Goal: Check status

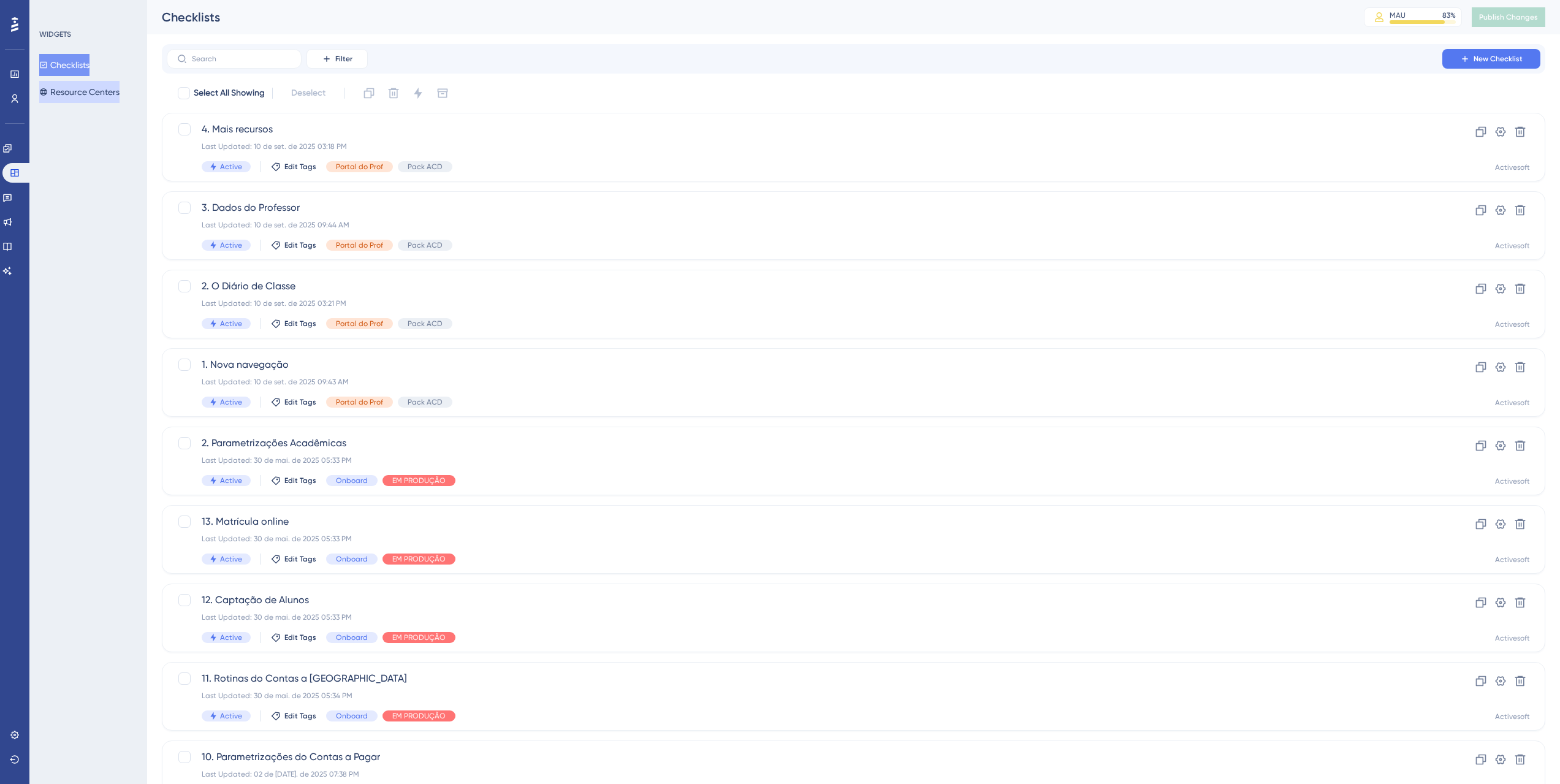
click at [89, 93] on button "Resource Centers" at bounding box center [79, 91] width 81 height 22
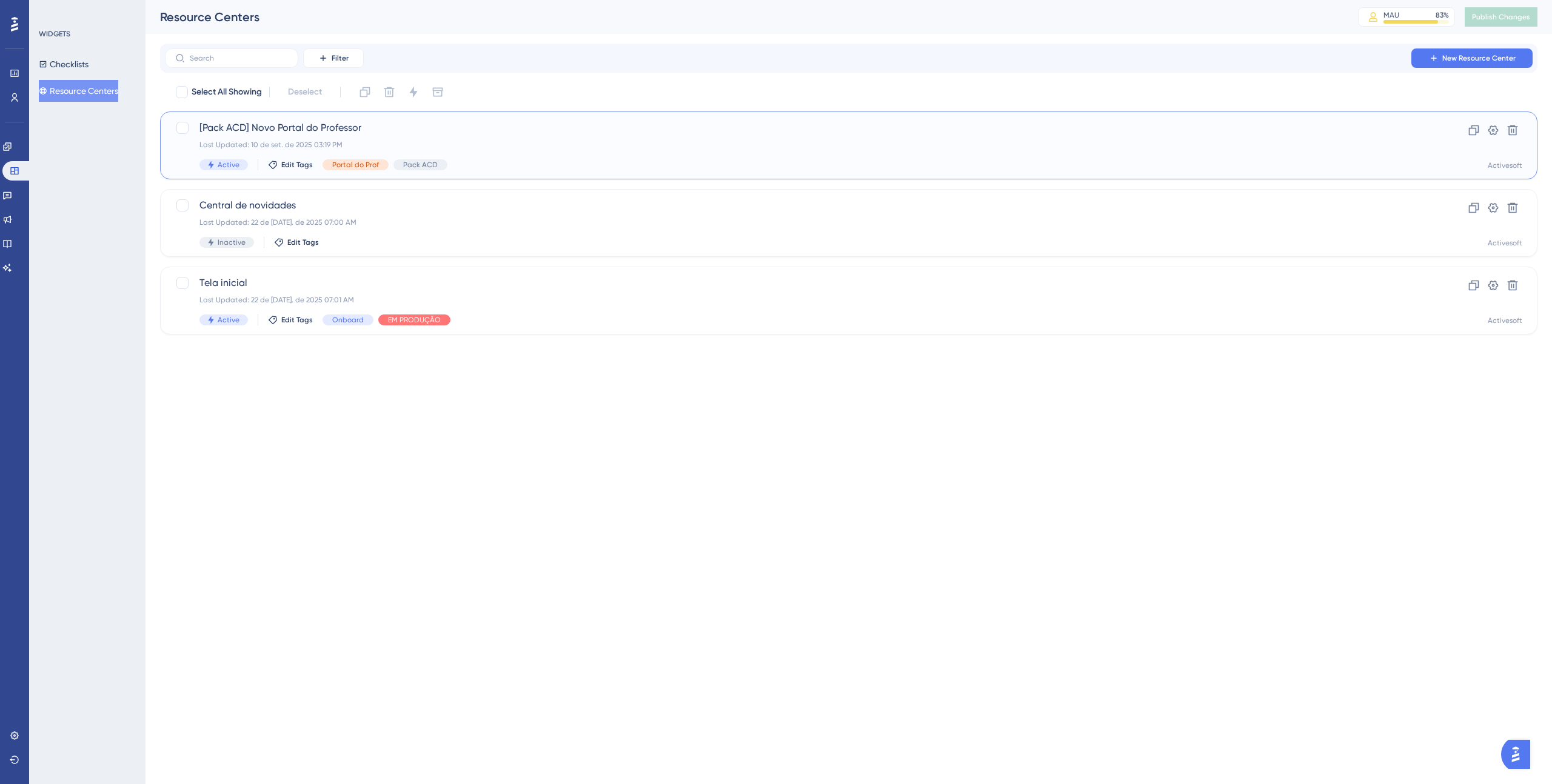
click at [448, 133] on span "[Pack ACD] Novo Portal do Professor" at bounding box center [800, 128] width 1201 height 15
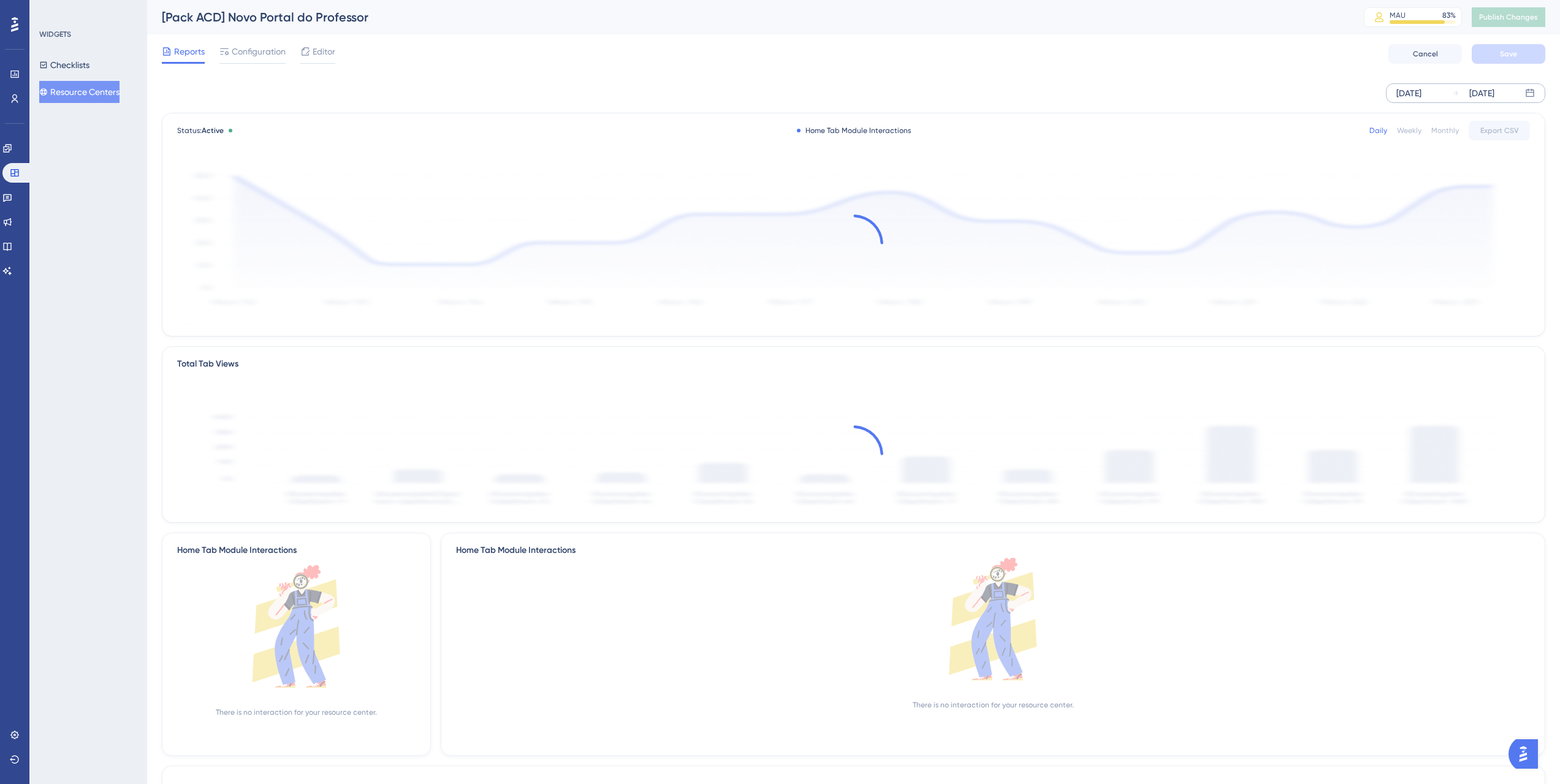
click at [1414, 88] on div "[DATE]" at bounding box center [1408, 93] width 25 height 15
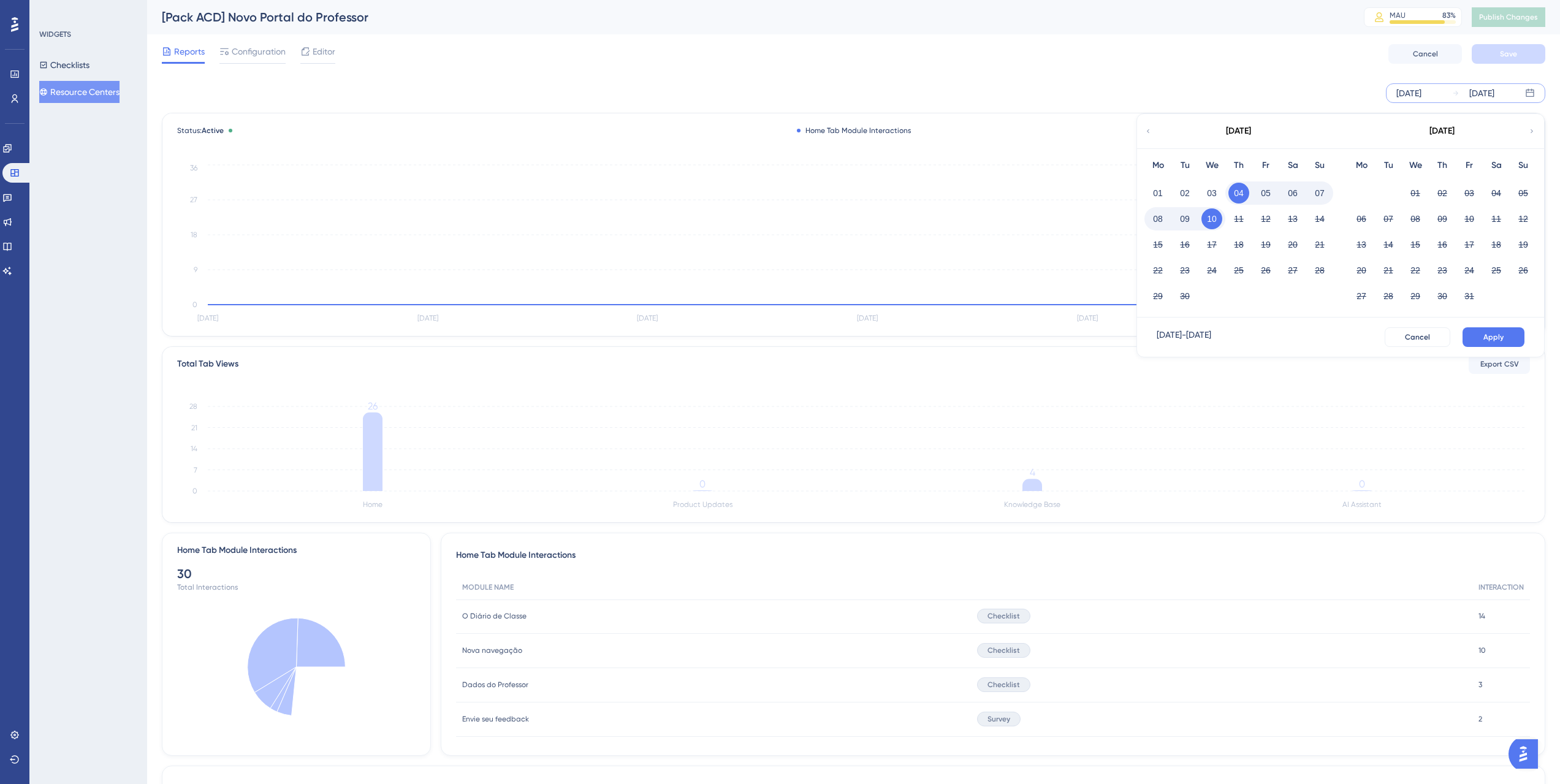
click at [1298, 74] on div "[DATE] [DATE] [DATE] Mo Tu We Th Fr Sa Su 01 02 03 04 05 06 07 08 09 10 11 12 1…" at bounding box center [854, 93] width 1384 height 39
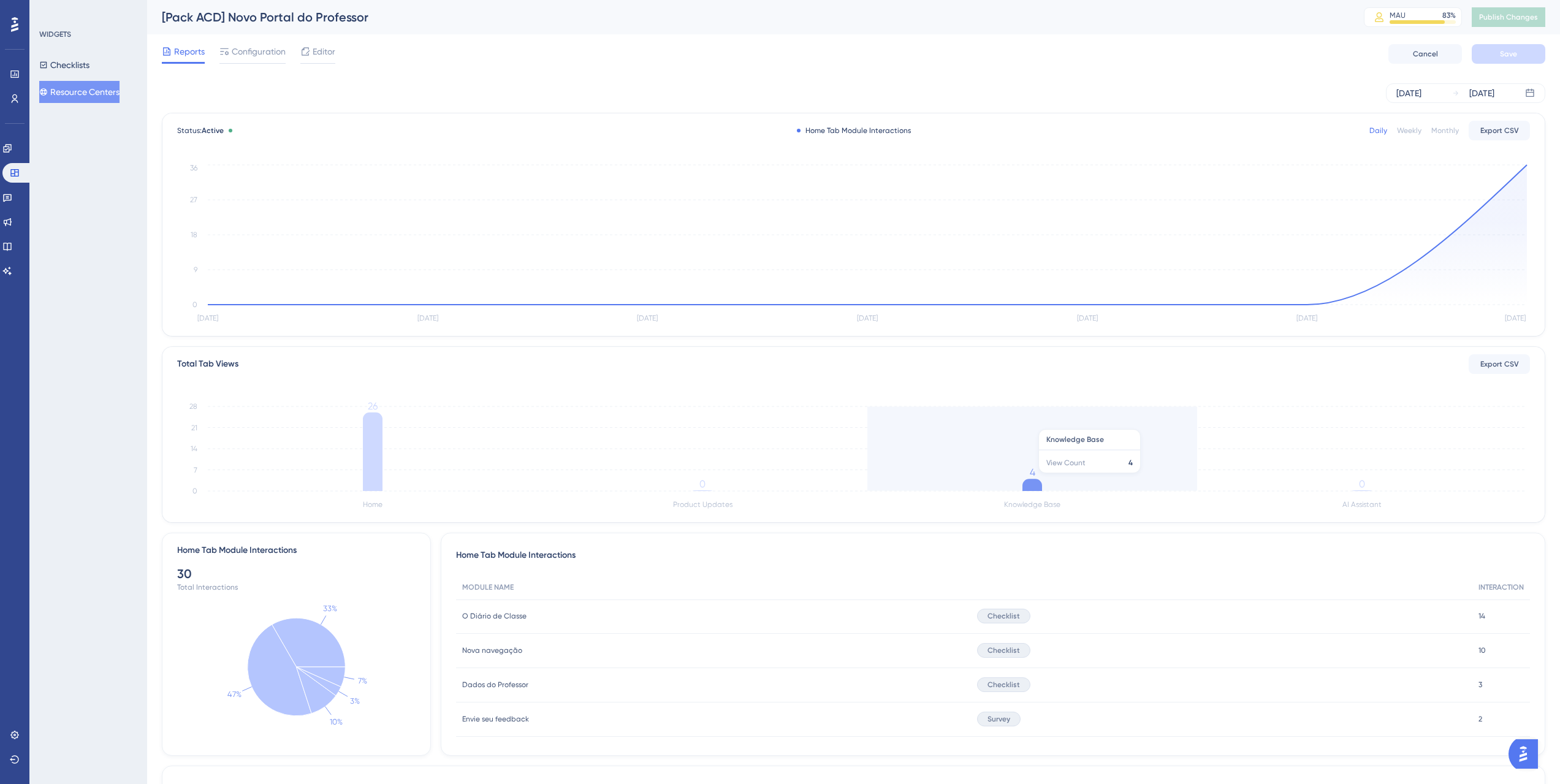
click at [1030, 479] on icon at bounding box center [1032, 484] width 20 height 12
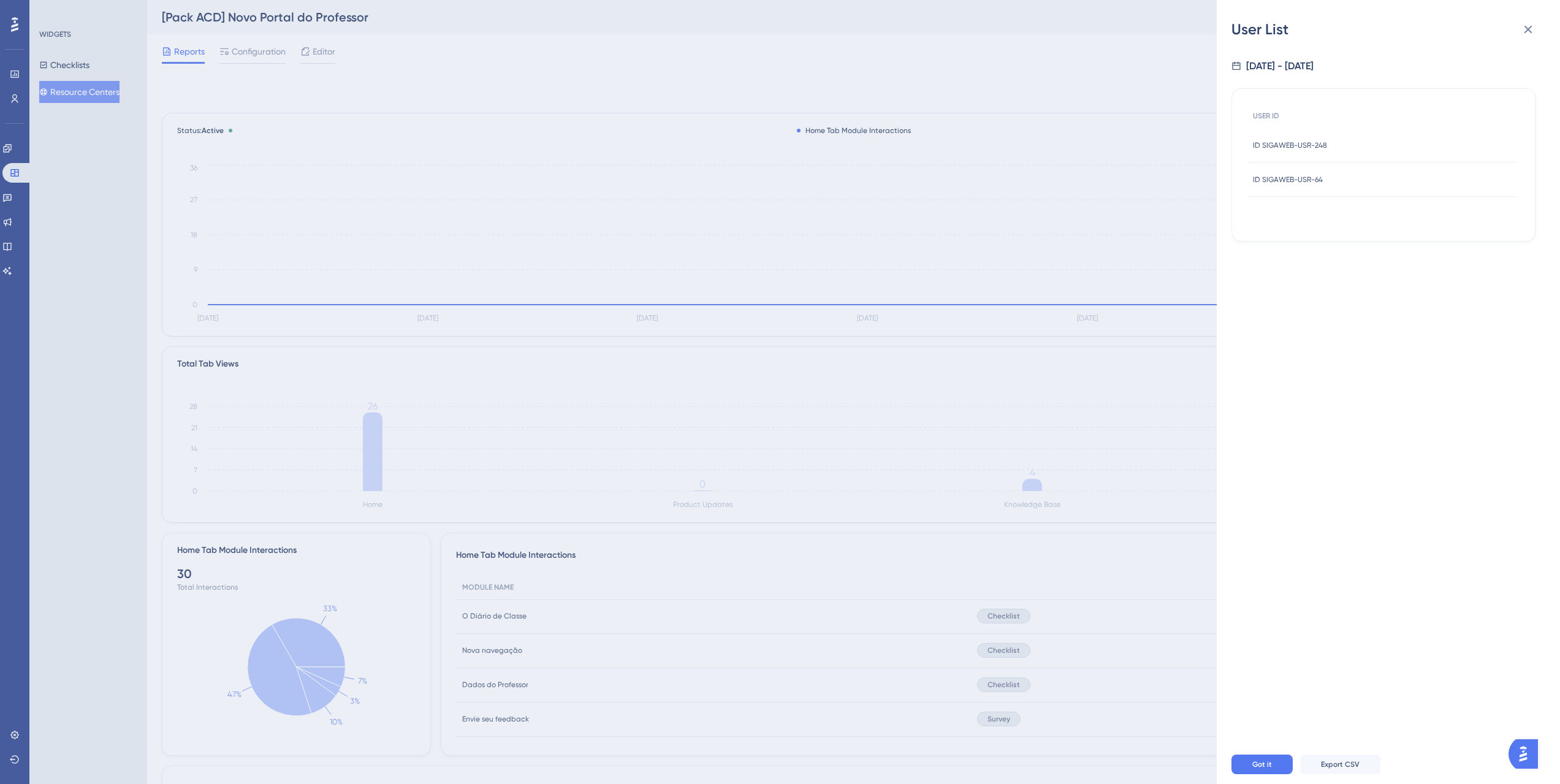
click at [373, 450] on div "User List [DATE] - [DATE] USER ID ID SIGAWEB-USR-248 ID SIGAWEB-USR-248 ID SIGA…" at bounding box center [780, 392] width 1560 height 784
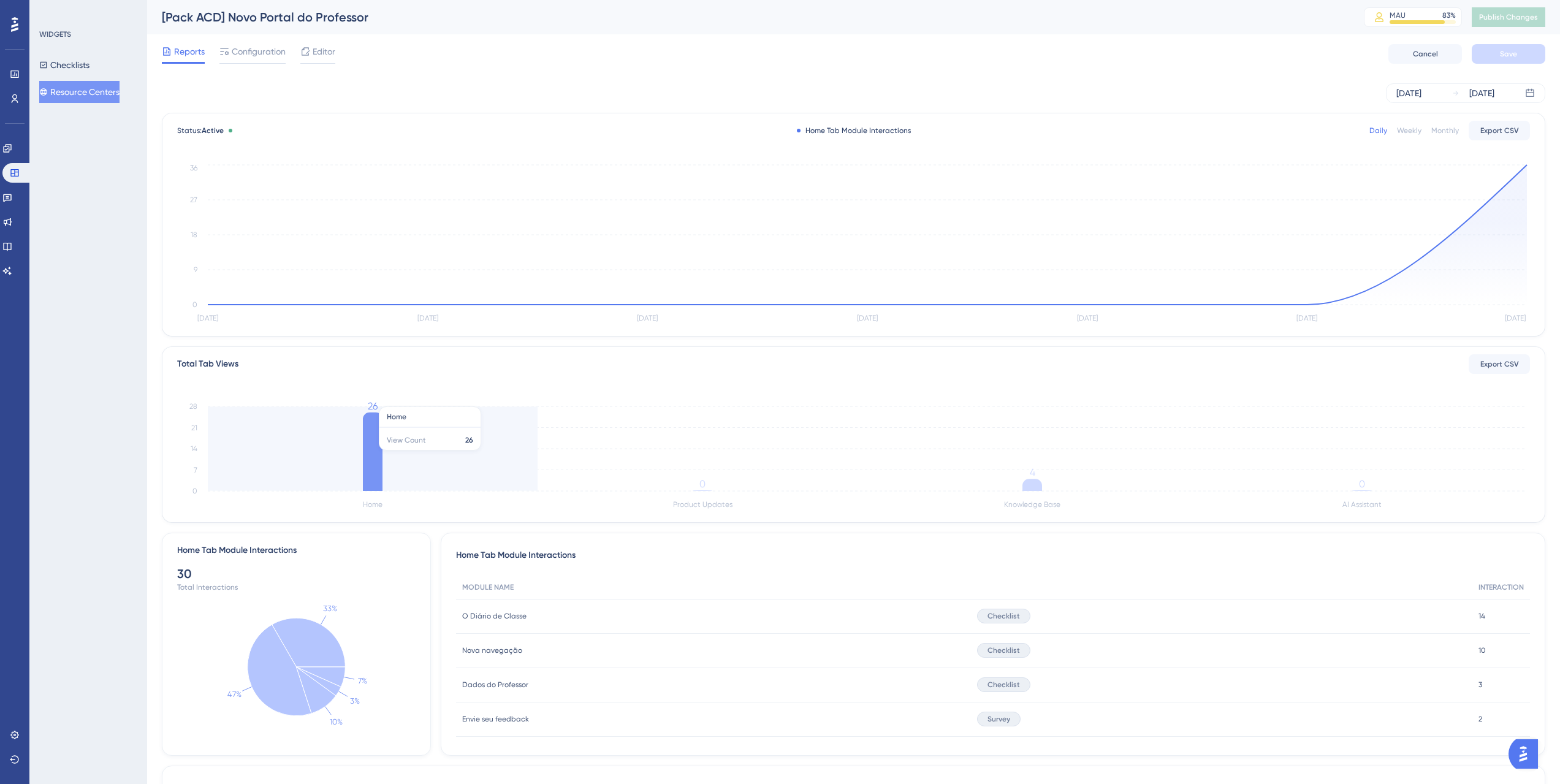
click at [373, 447] on icon at bounding box center [373, 451] width 20 height 79
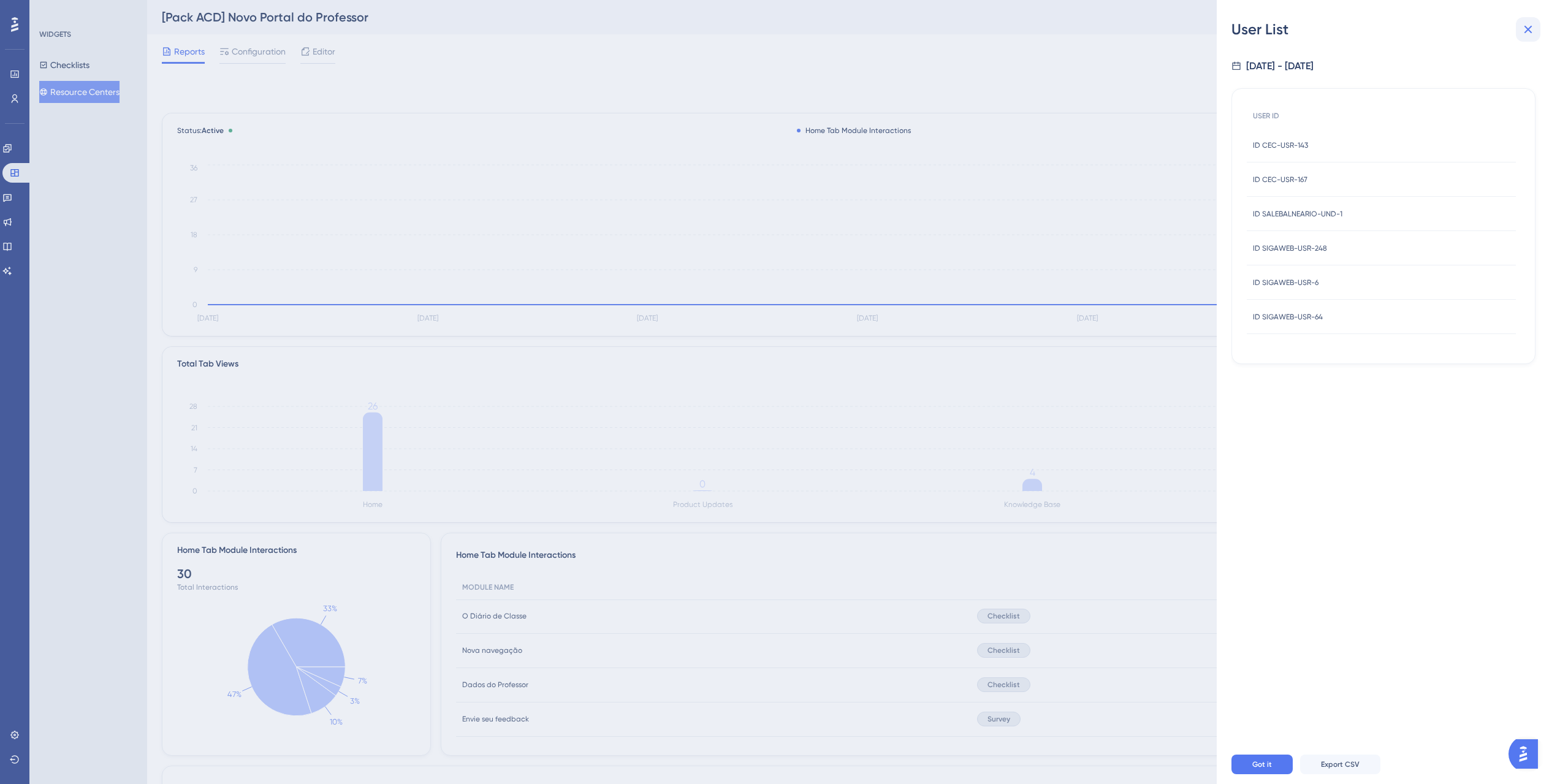
click at [1524, 30] on icon at bounding box center [1528, 29] width 15 height 15
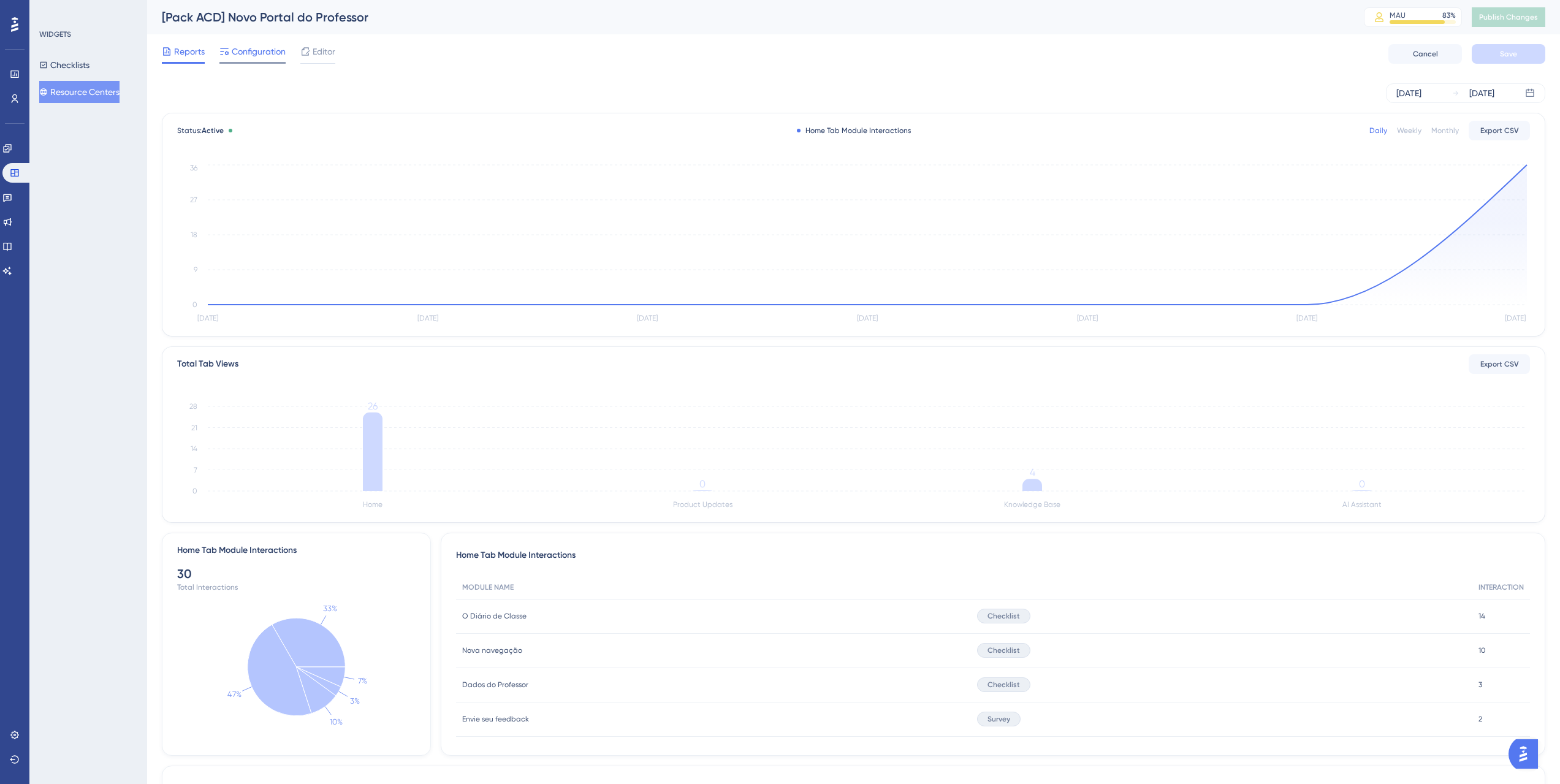
click at [261, 57] on span "Configuration" at bounding box center [258, 51] width 54 height 15
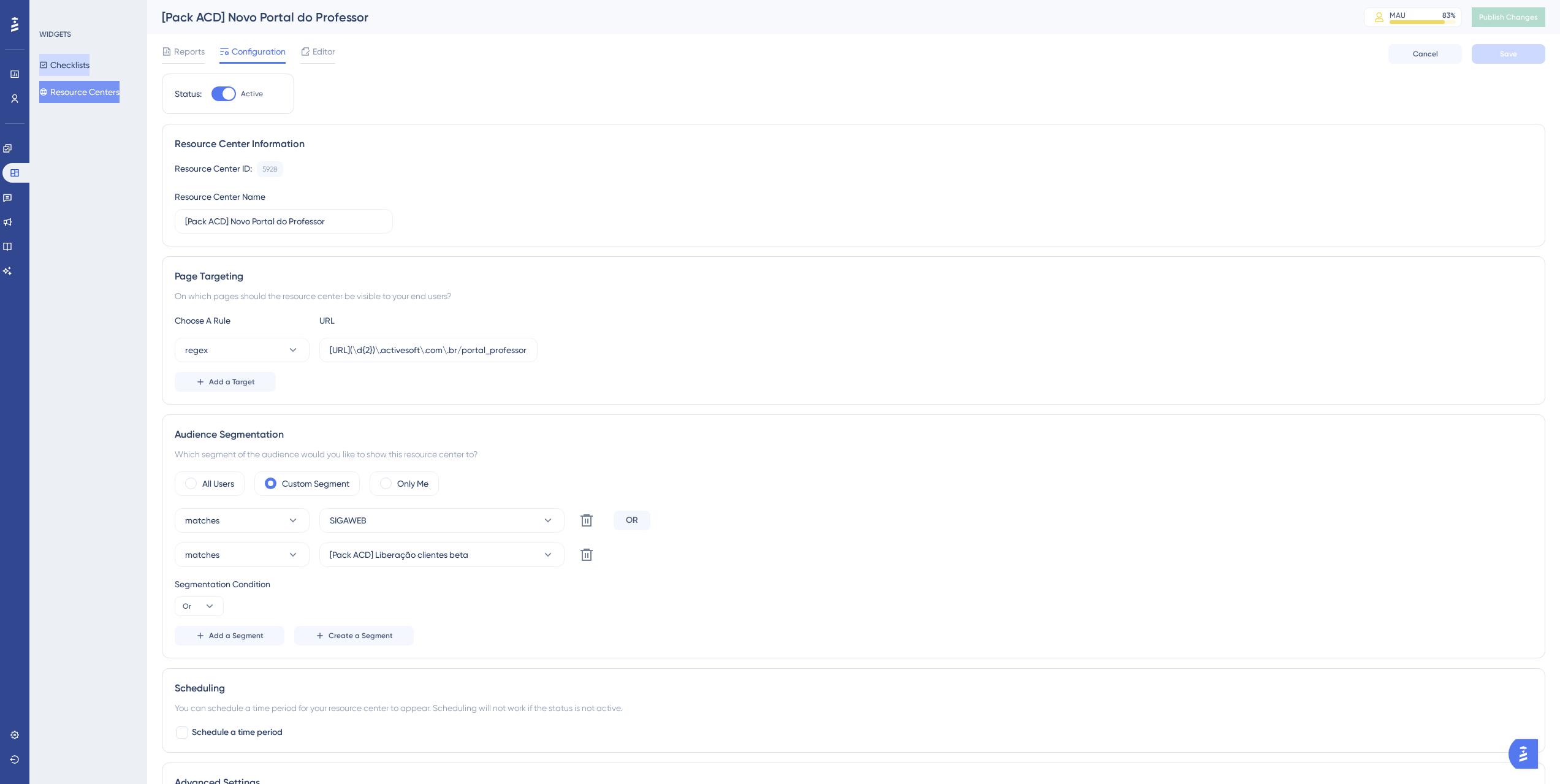
click at [69, 62] on button "Checklists" at bounding box center [64, 64] width 50 height 22
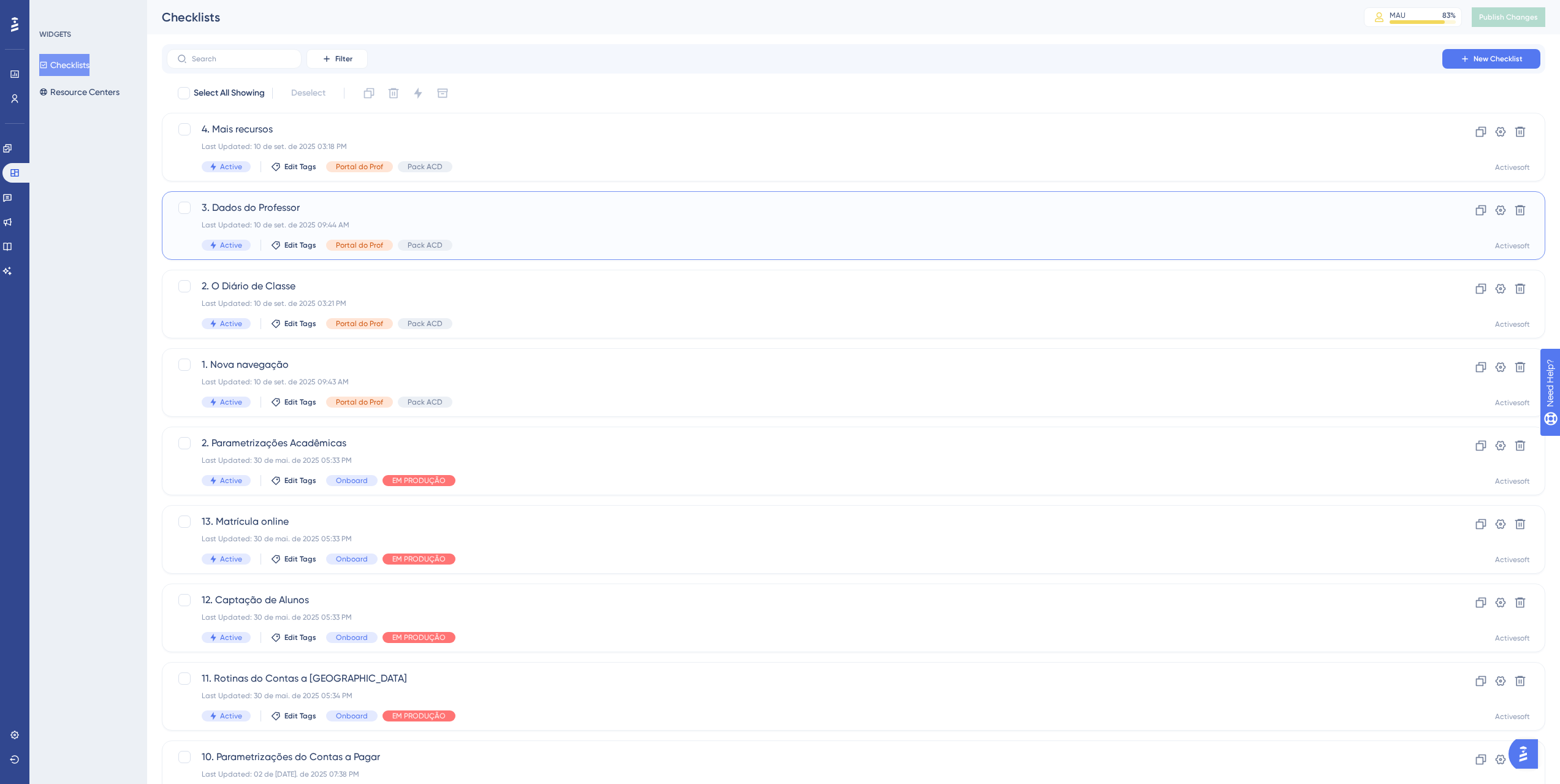
click at [387, 204] on span "3. Dados do Professor" at bounding box center [804, 207] width 1206 height 15
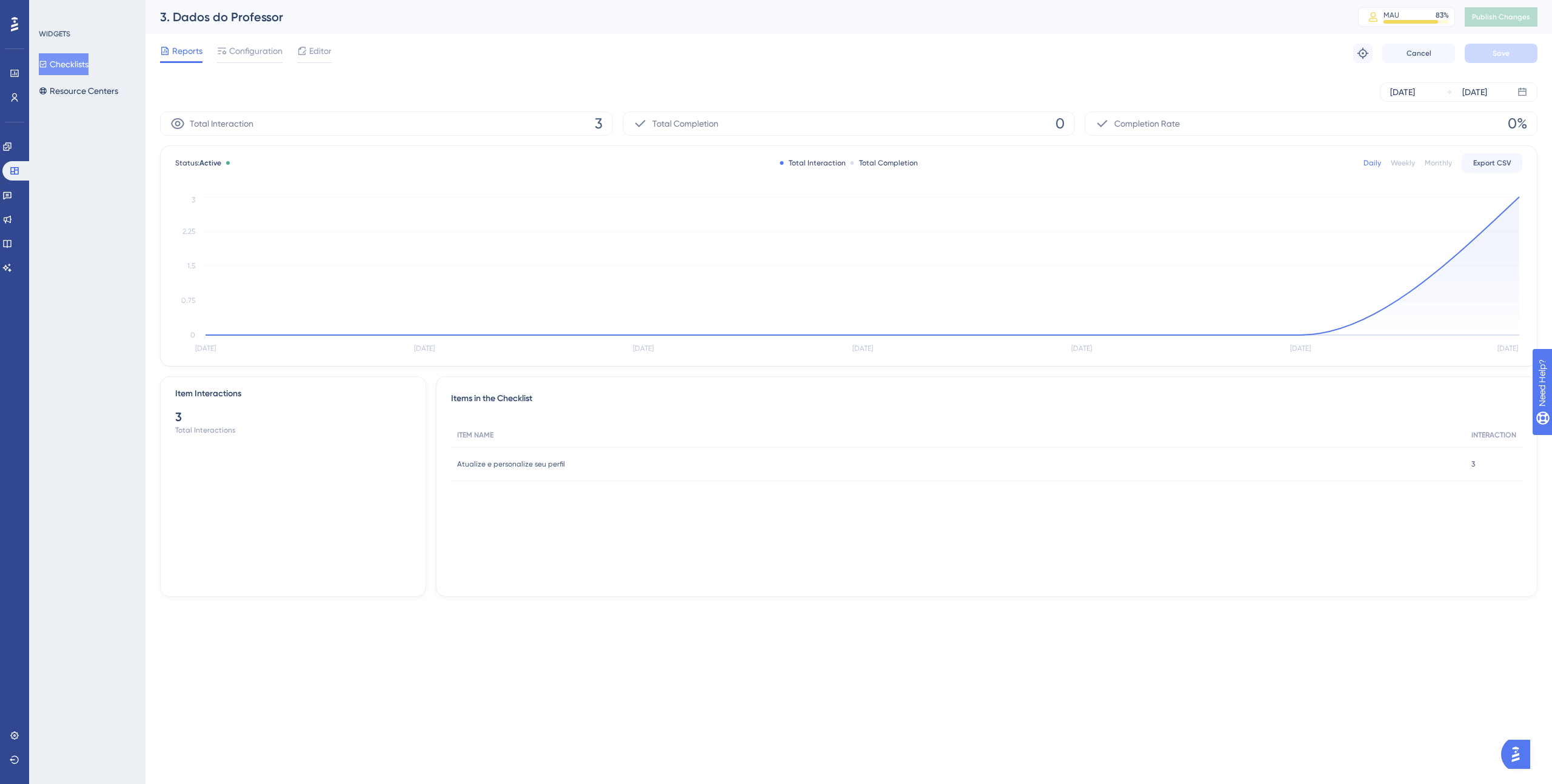
click at [236, 35] on div "Reports Configuration Editor Troubleshoot Cancel Save" at bounding box center [848, 53] width 1377 height 39
click at [239, 40] on div "Reports Configuration Editor Troubleshoot Cancel Save" at bounding box center [848, 53] width 1377 height 39
click at [243, 51] on span "Configuration" at bounding box center [255, 51] width 53 height 15
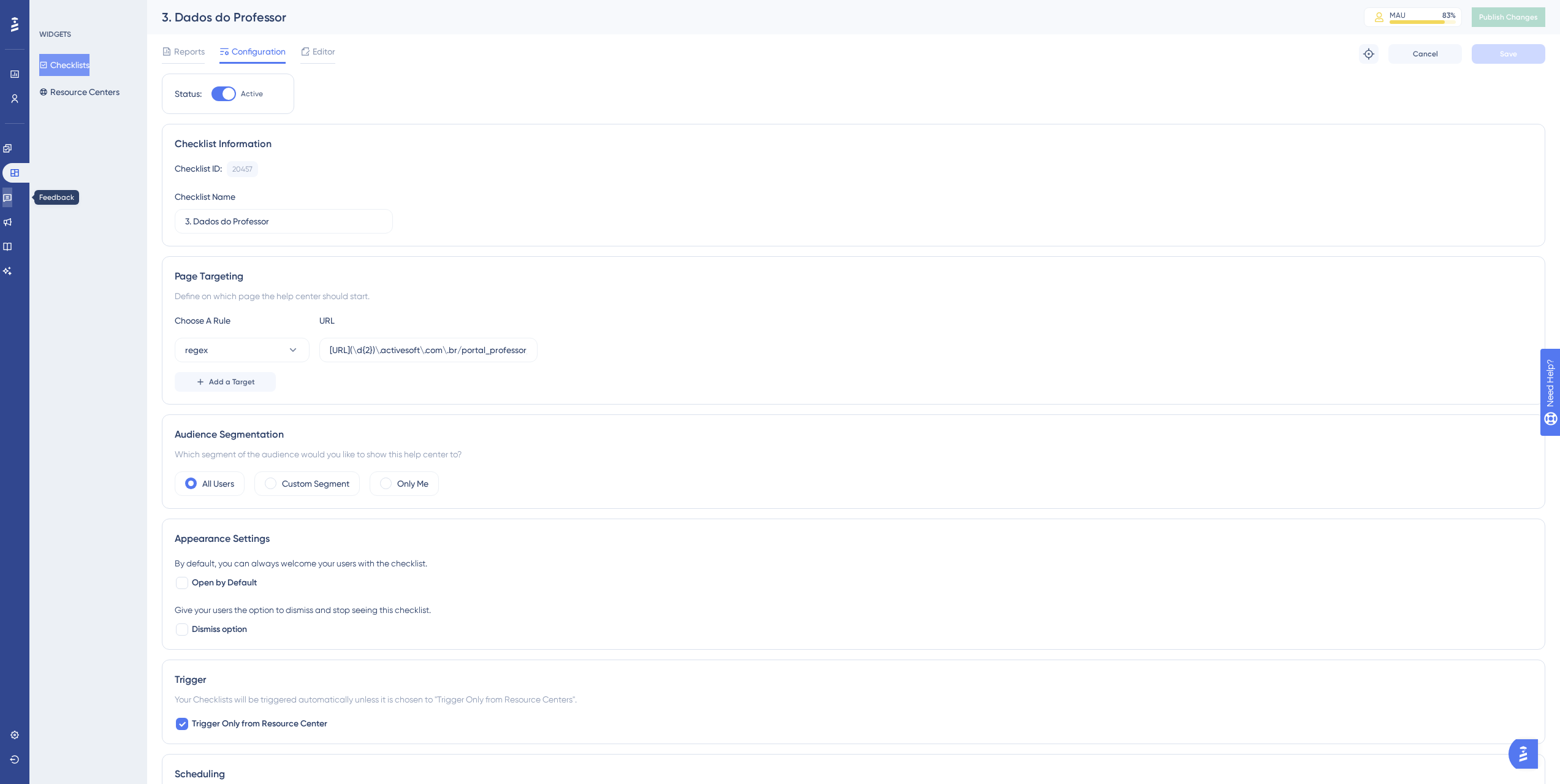
click at [11, 200] on icon at bounding box center [8, 198] width 9 height 8
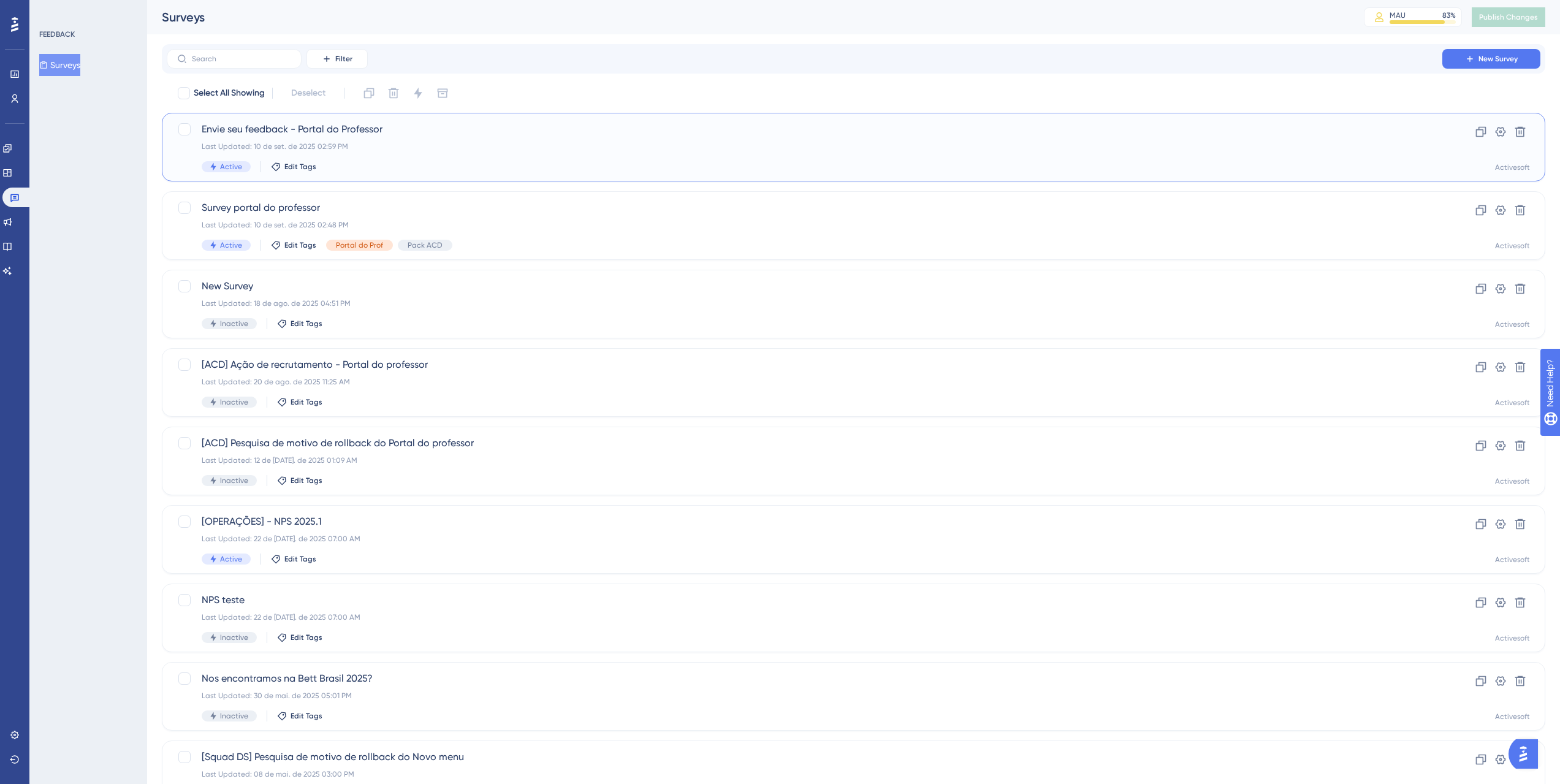
click at [439, 144] on div "Last Updated: 10 de set. de 2025 02:59 PM" at bounding box center [804, 146] width 1206 height 10
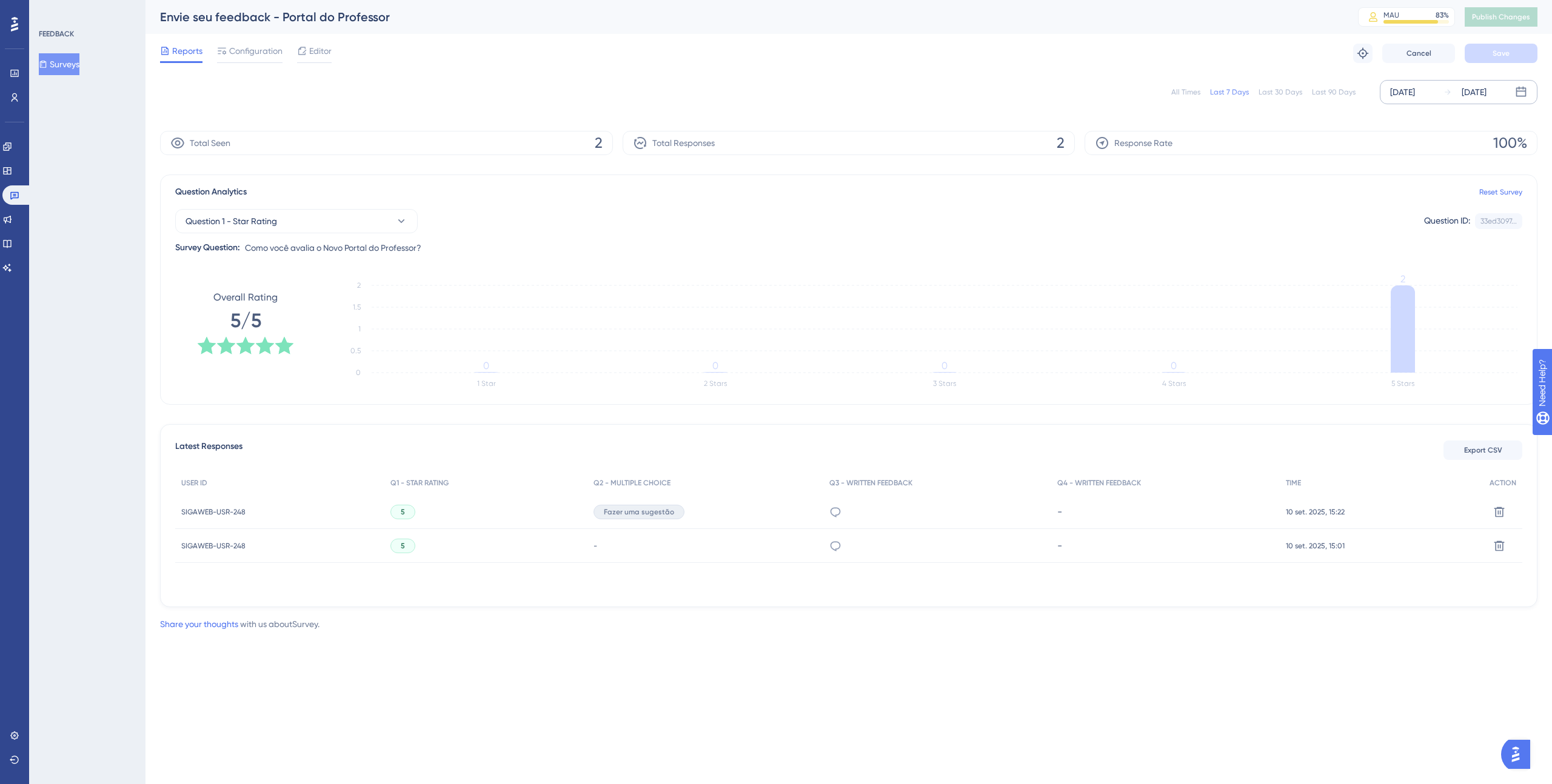
click at [1410, 89] on div "[DATE]" at bounding box center [1402, 92] width 25 height 15
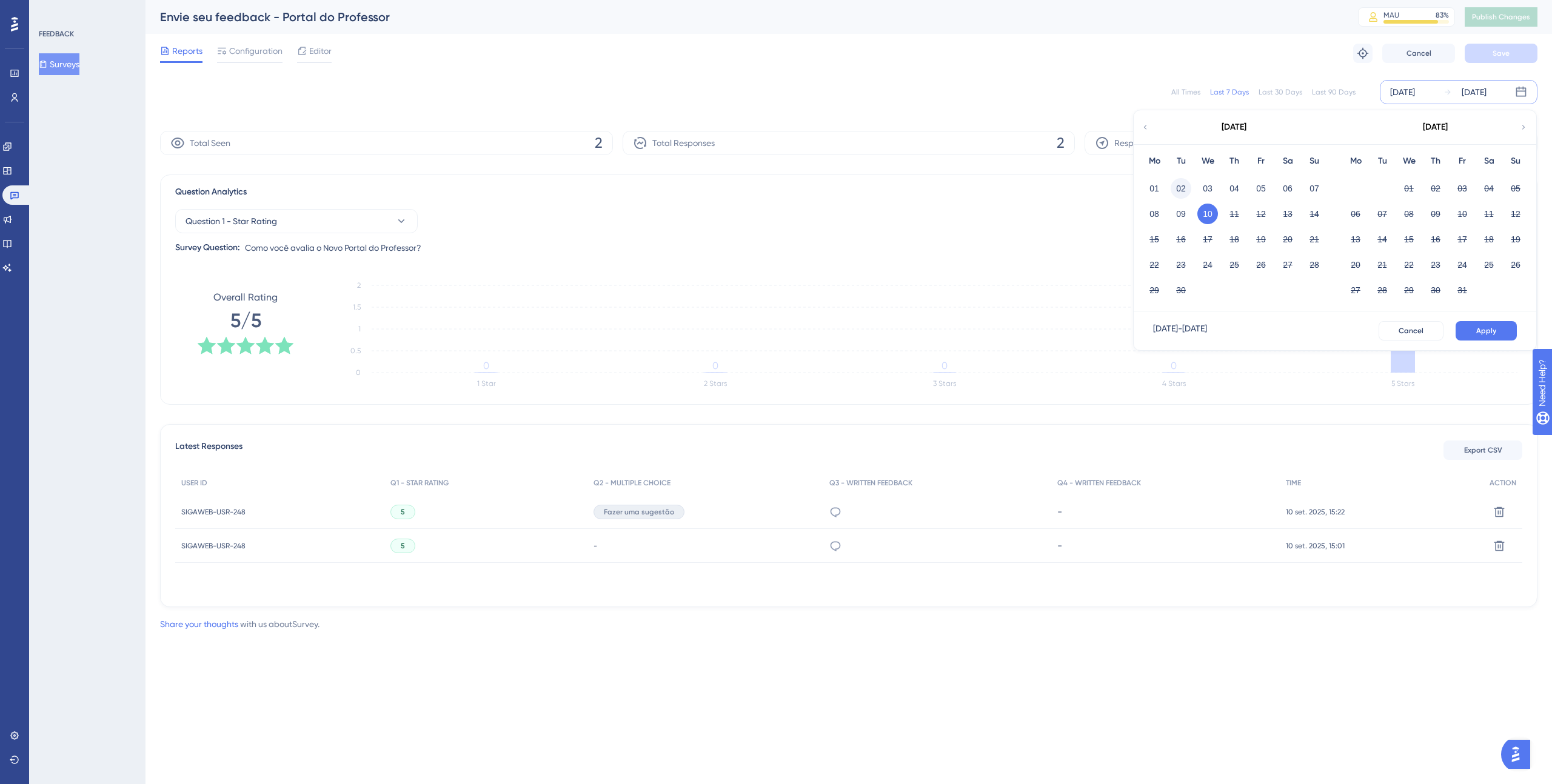
click at [1183, 189] on button "02" at bounding box center [1181, 189] width 21 height 21
click at [1472, 324] on button "Apply" at bounding box center [1485, 331] width 61 height 20
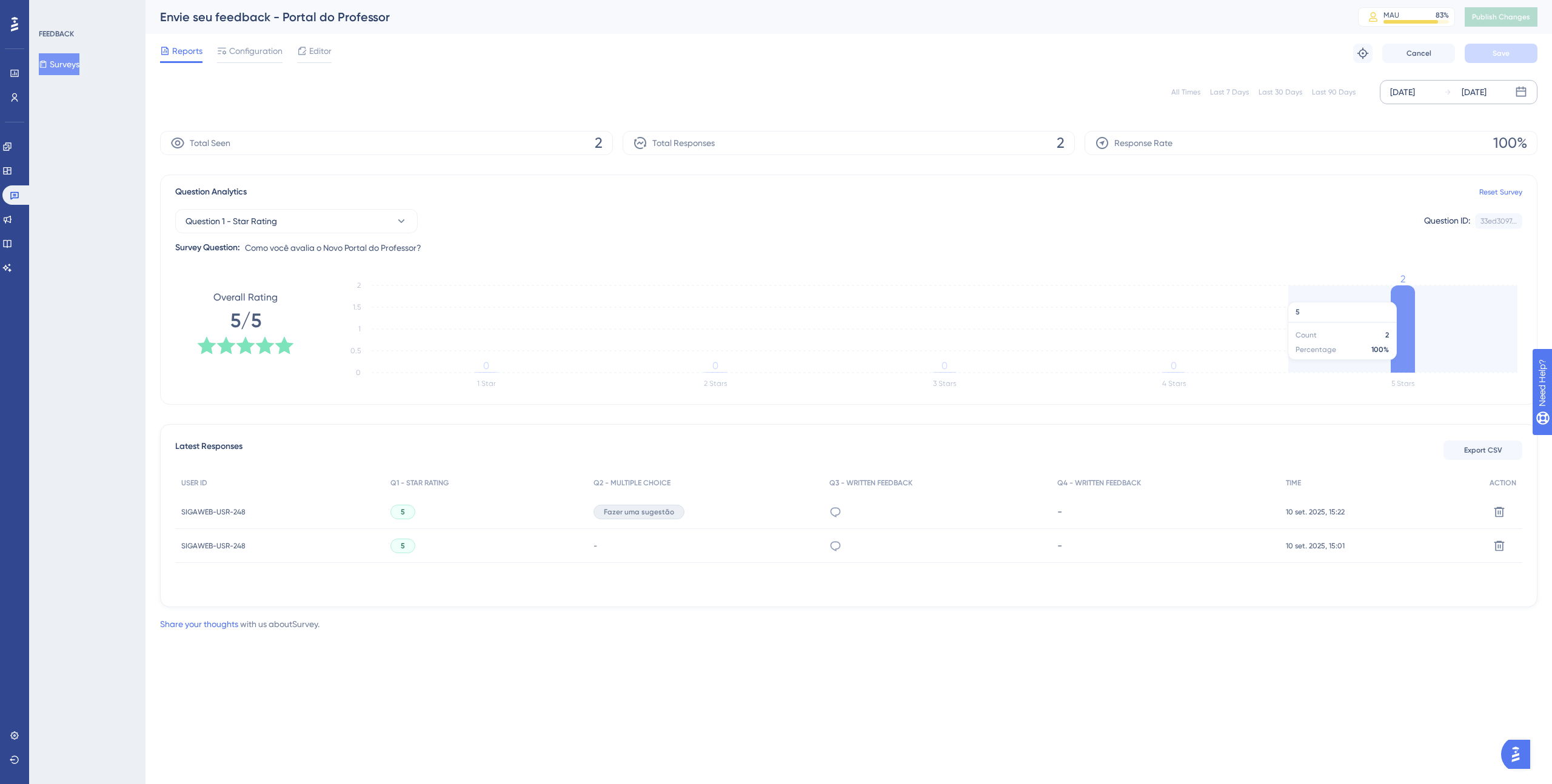
click at [1390, 296] on icon "1 Star 2 Stars 3 Stars 4 Stars 5 Stars 0 0.5 1 1.5 2 0 0 0 0 2" at bounding box center [926, 334] width 1192 height 121
click at [1393, 299] on icon at bounding box center [1403, 329] width 24 height 87
click at [21, 189] on link at bounding box center [17, 195] width 29 height 20
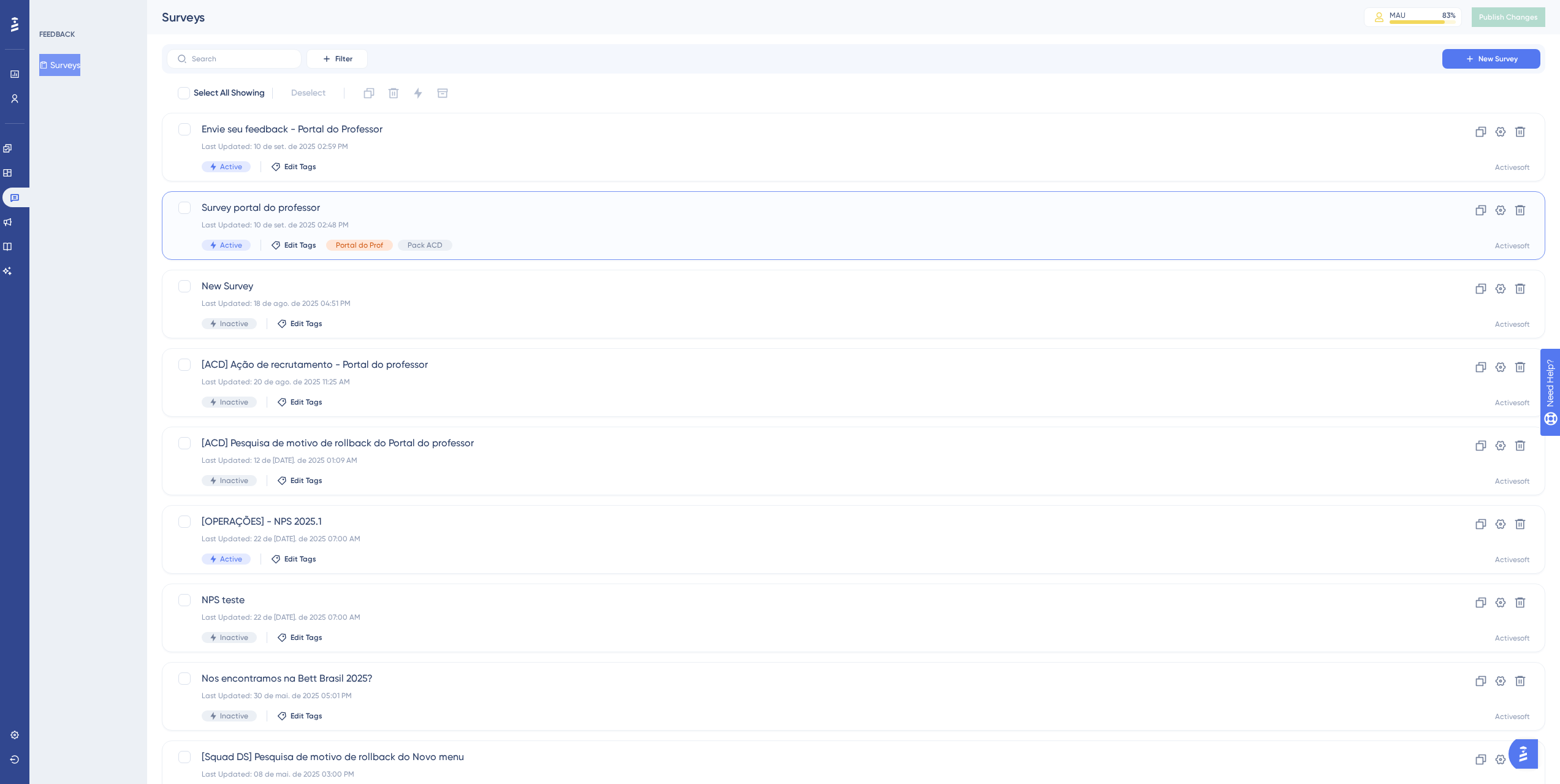
click at [350, 211] on span "Survey portal do professor" at bounding box center [804, 207] width 1206 height 15
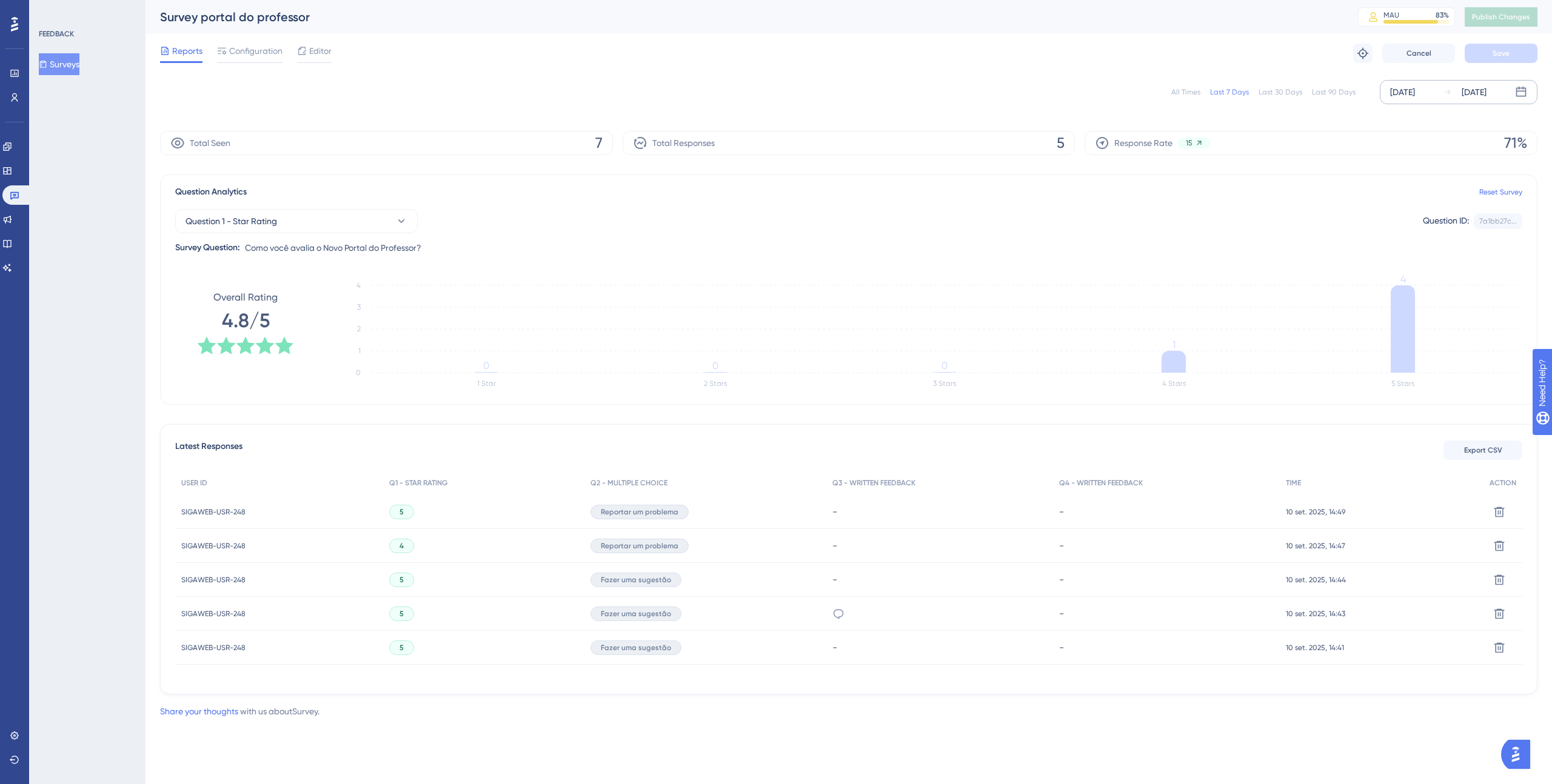
click at [1414, 94] on div "[DATE]" at bounding box center [1402, 92] width 25 height 15
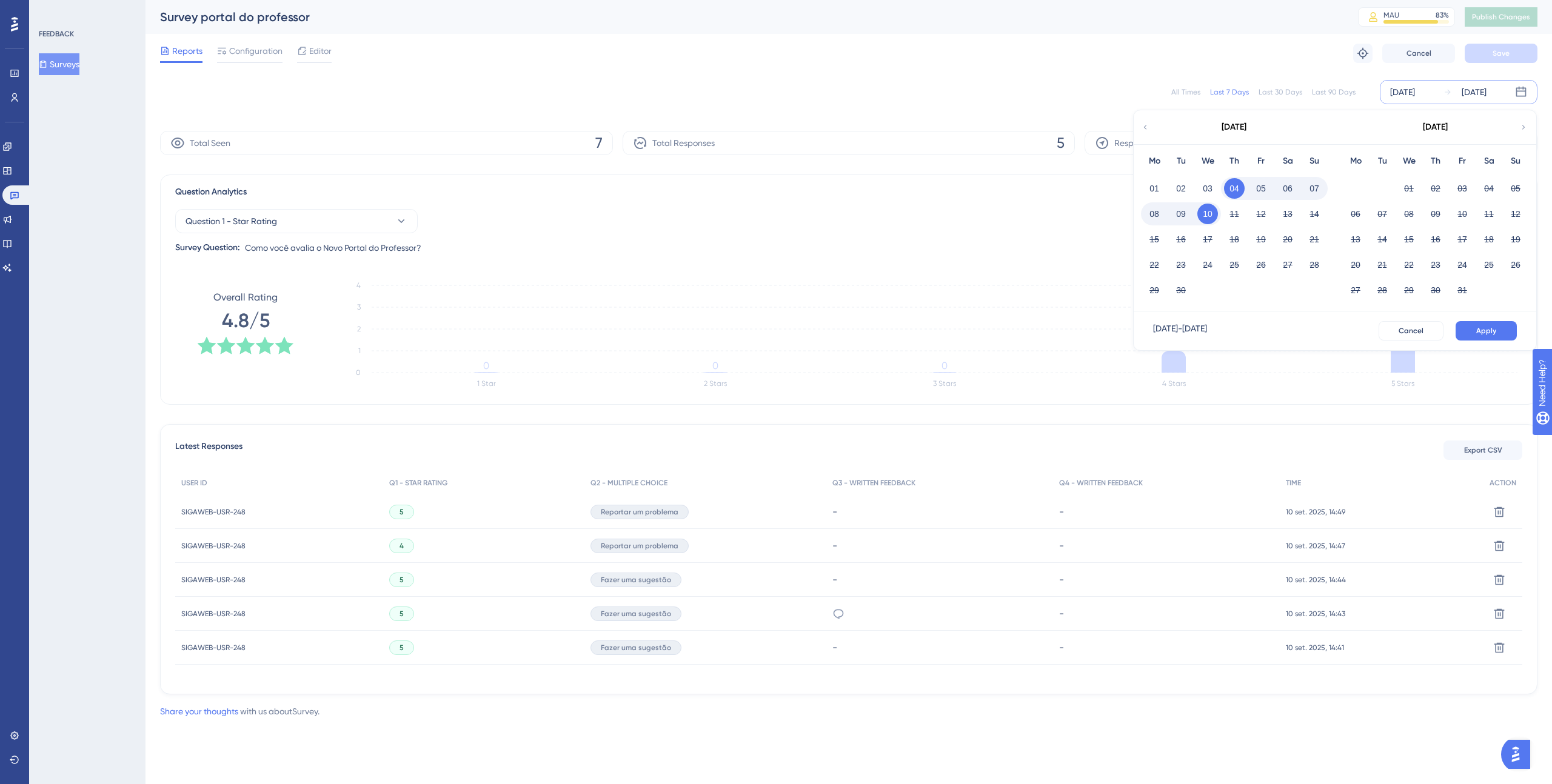
click at [1254, 73] on div "All Times Last 7 Days Last 30 Days Last 90 Days [DATE] [DATE] [DATE] Mo Tu We T…" at bounding box center [848, 92] width 1377 height 39
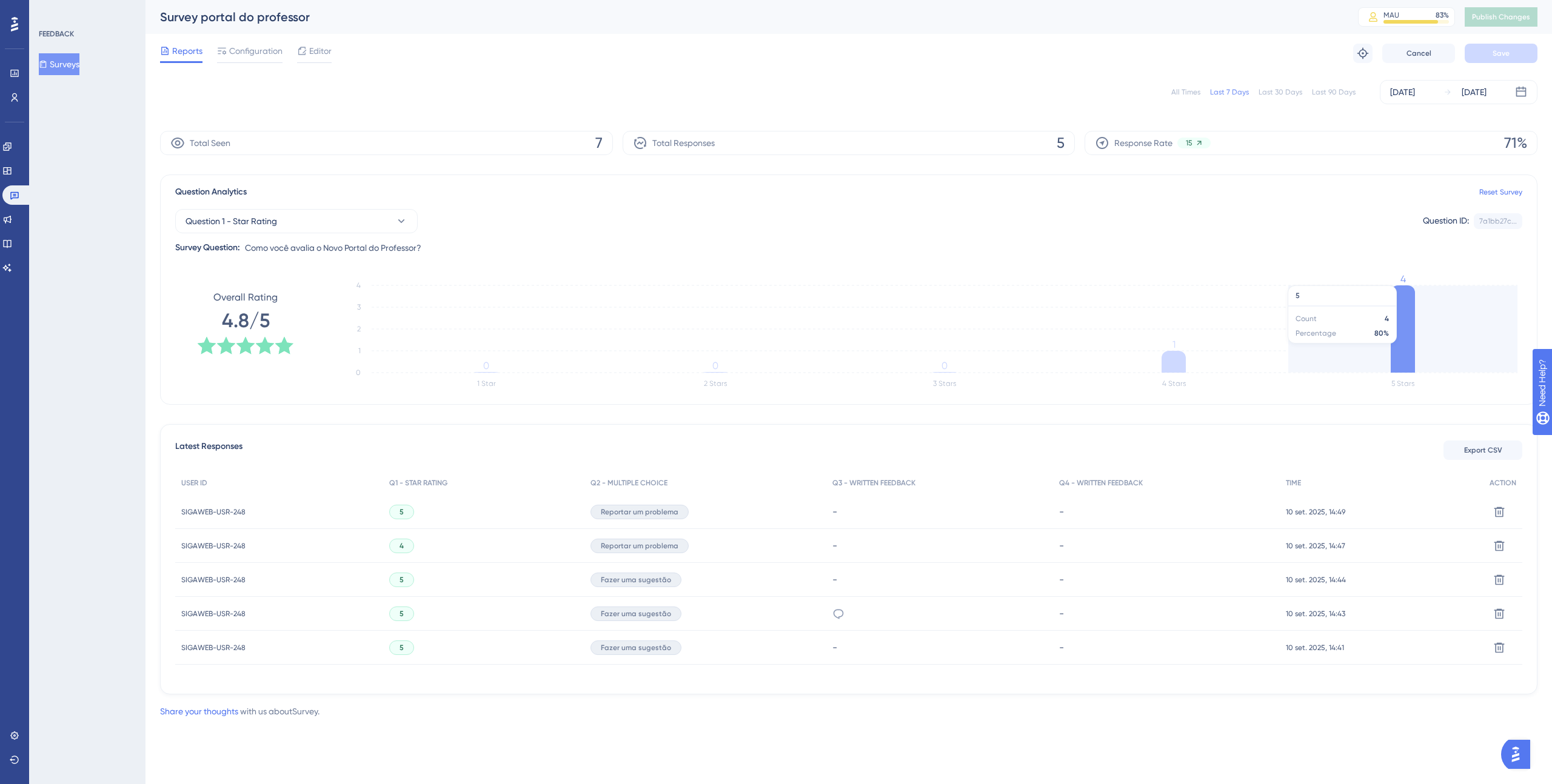
click at [1399, 320] on icon at bounding box center [1403, 329] width 24 height 87
click at [1405, 303] on icon at bounding box center [1403, 329] width 24 height 87
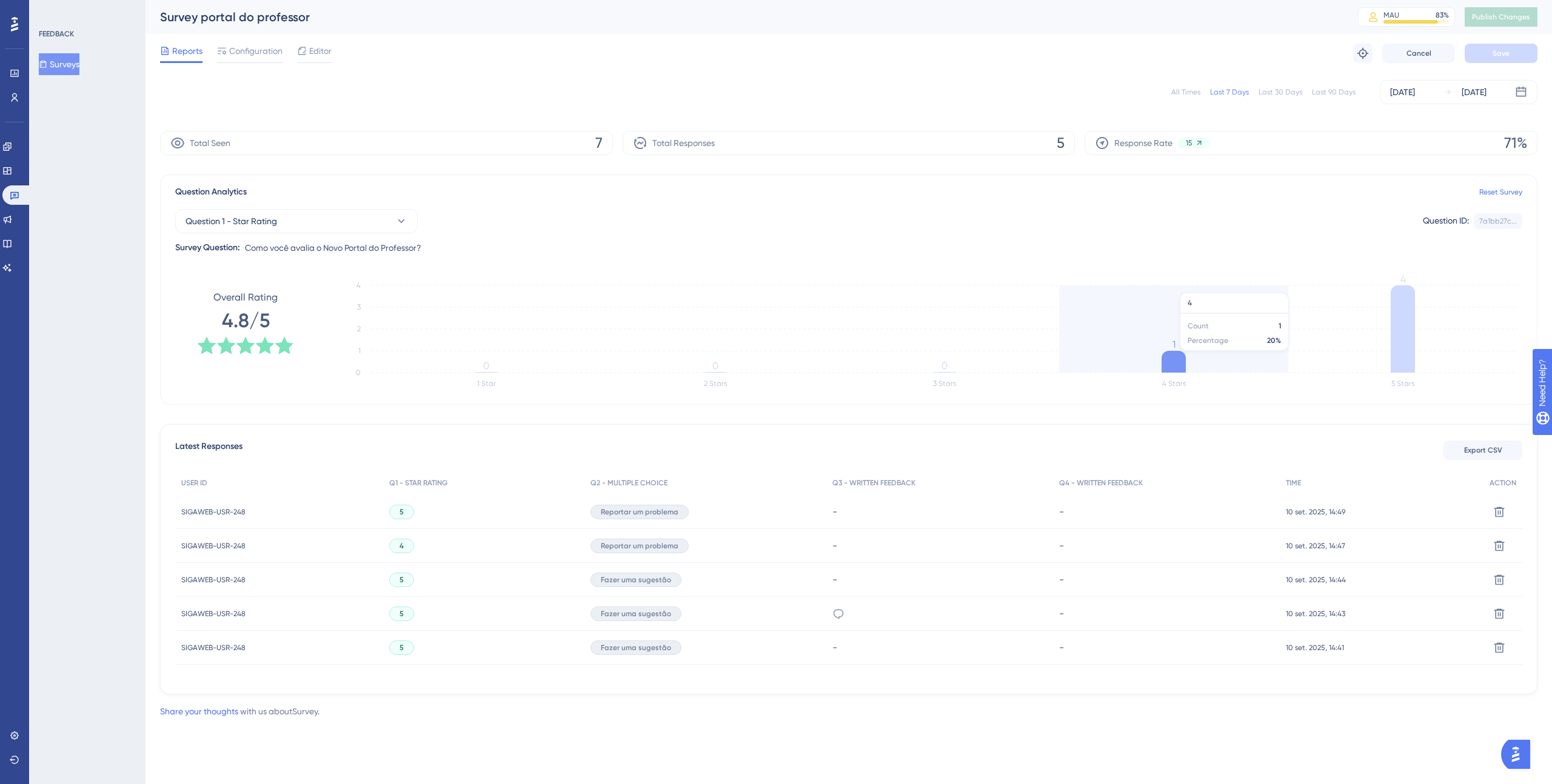
click at [1183, 357] on icon at bounding box center [1173, 362] width 24 height 21
